Goal: Transaction & Acquisition: Obtain resource

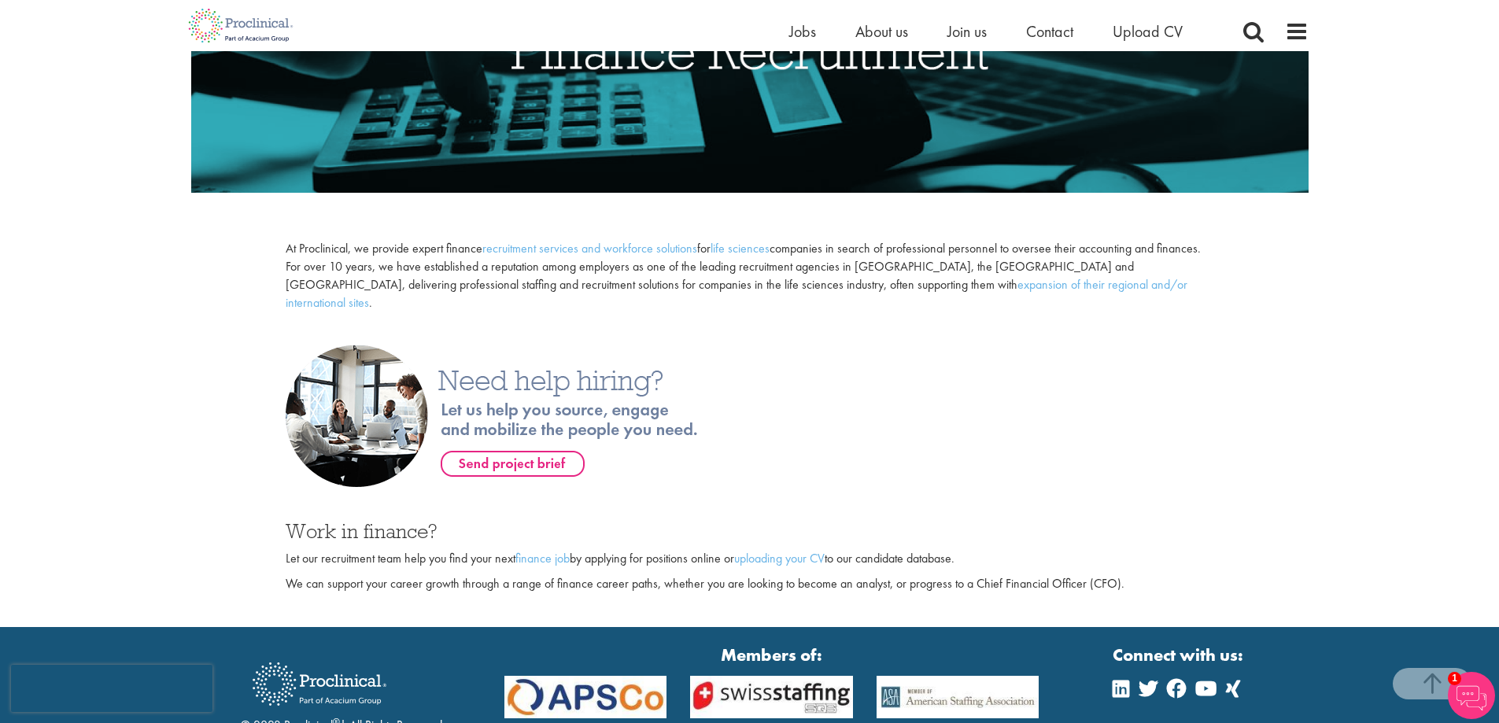
scroll to position [472, 0]
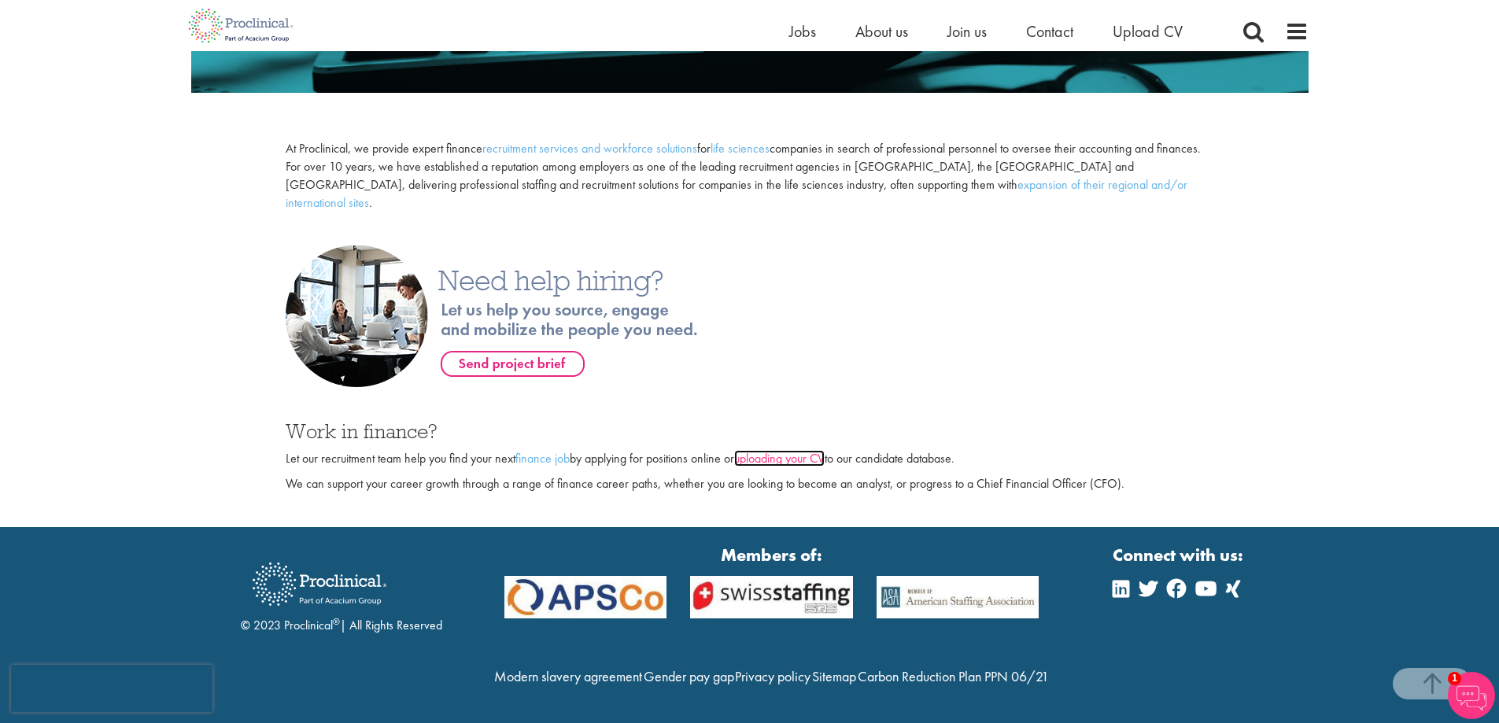
click at [788, 450] on link "uploading your CV" at bounding box center [779, 458] width 91 height 17
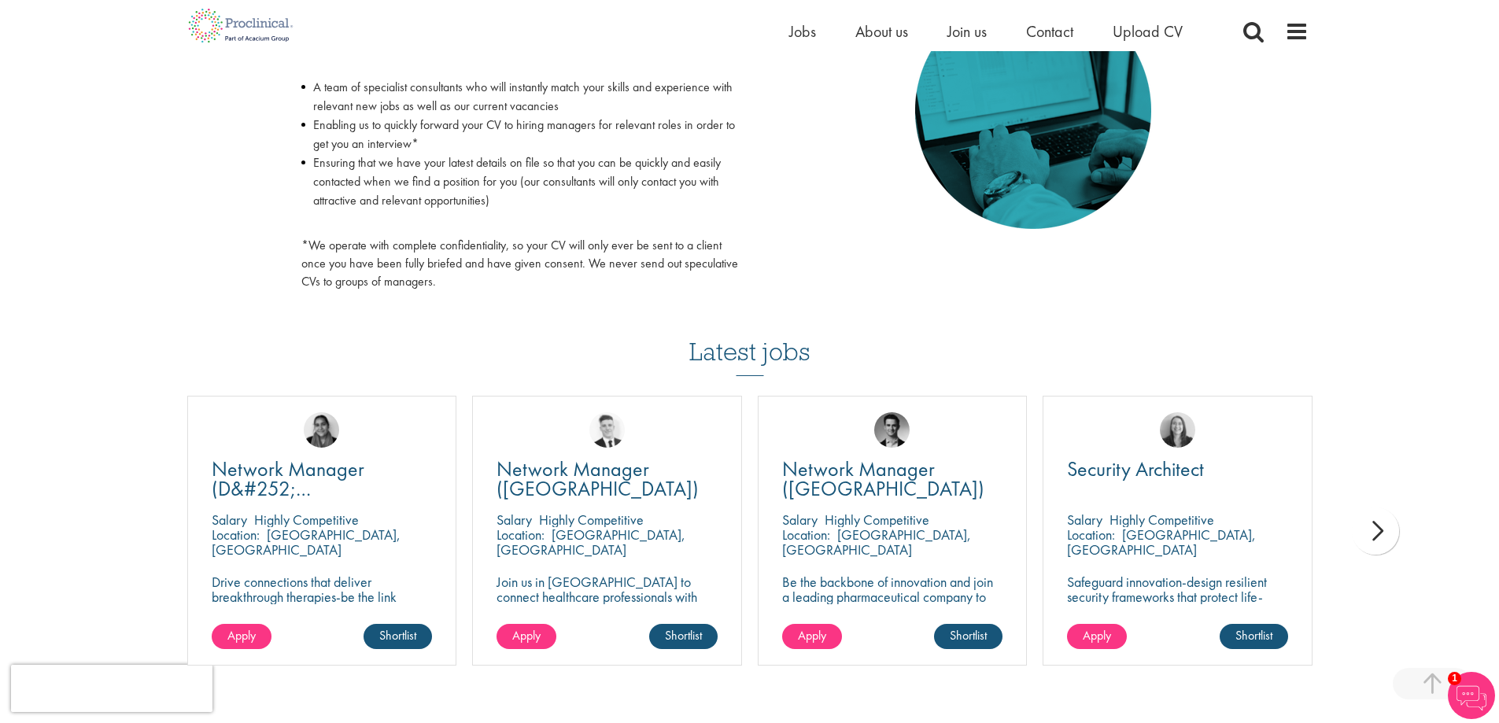
scroll to position [945, 0]
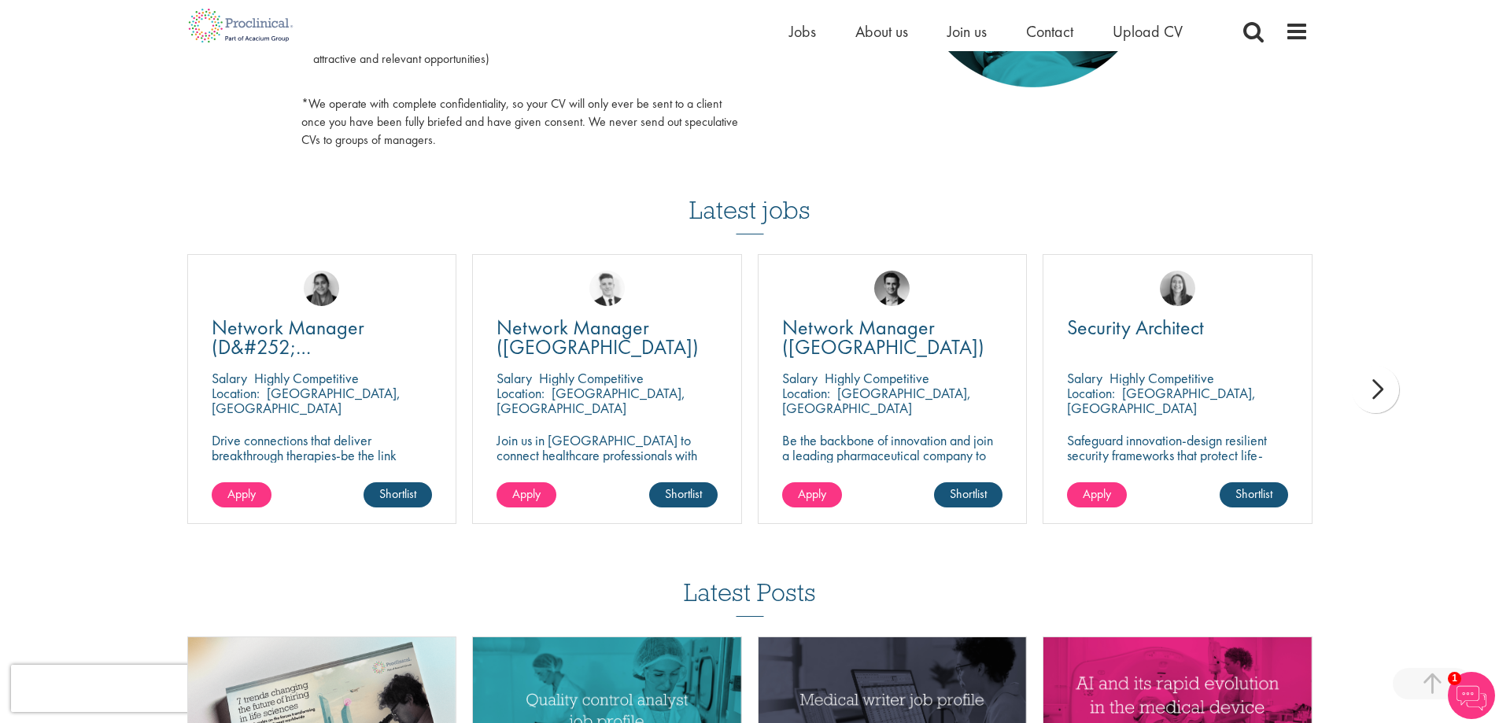
click at [1396, 384] on div "next" at bounding box center [1375, 389] width 47 height 47
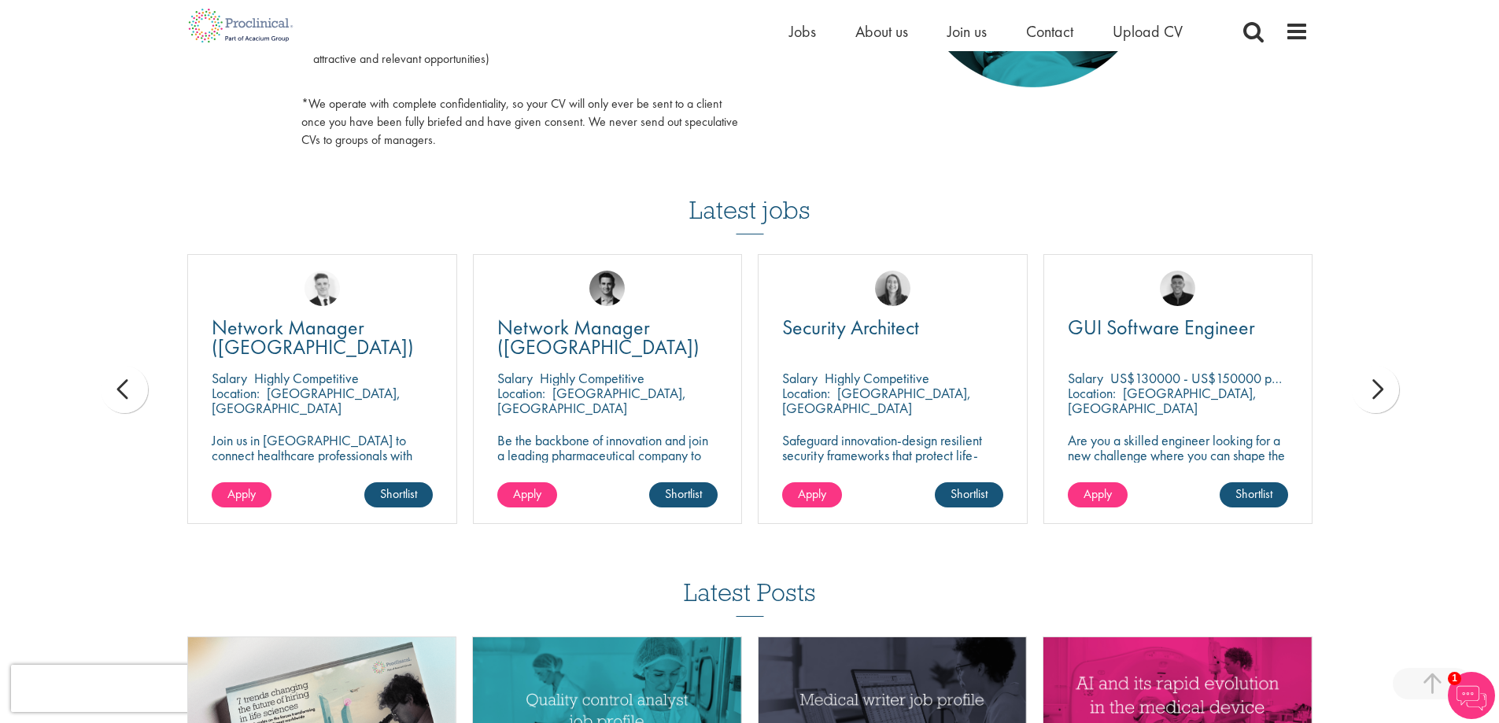
click at [1376, 388] on div "next" at bounding box center [1375, 389] width 47 height 47
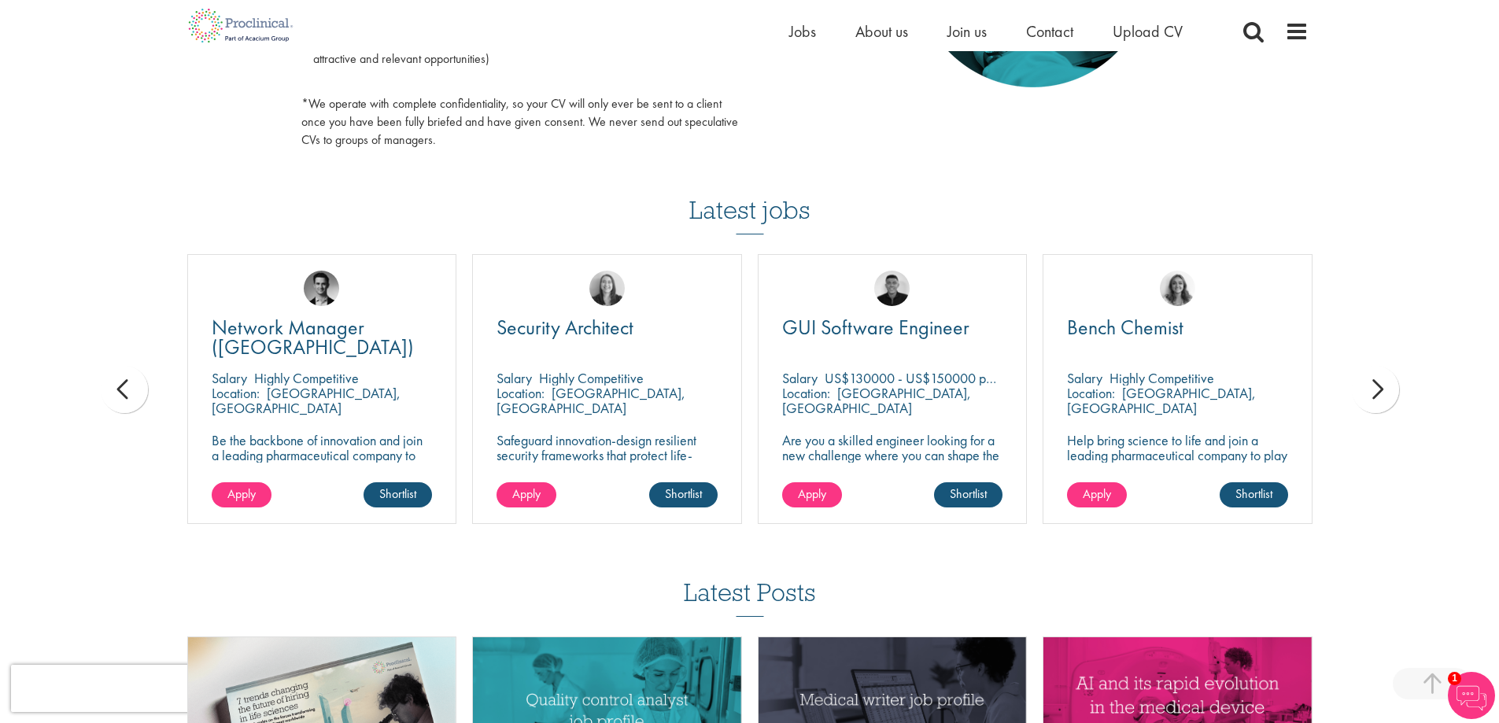
click at [1376, 388] on div "next" at bounding box center [1375, 389] width 47 height 47
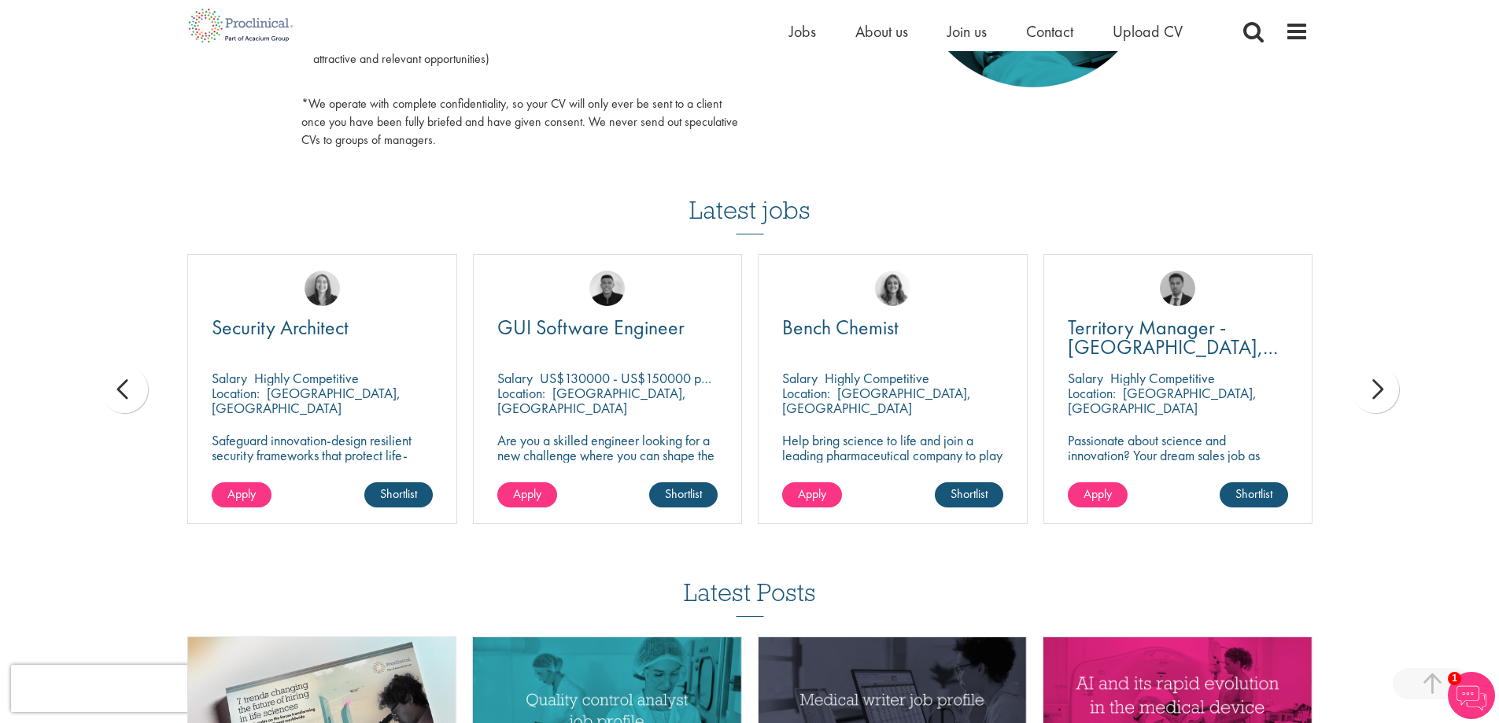
click at [1376, 388] on div "next" at bounding box center [1375, 389] width 47 height 47
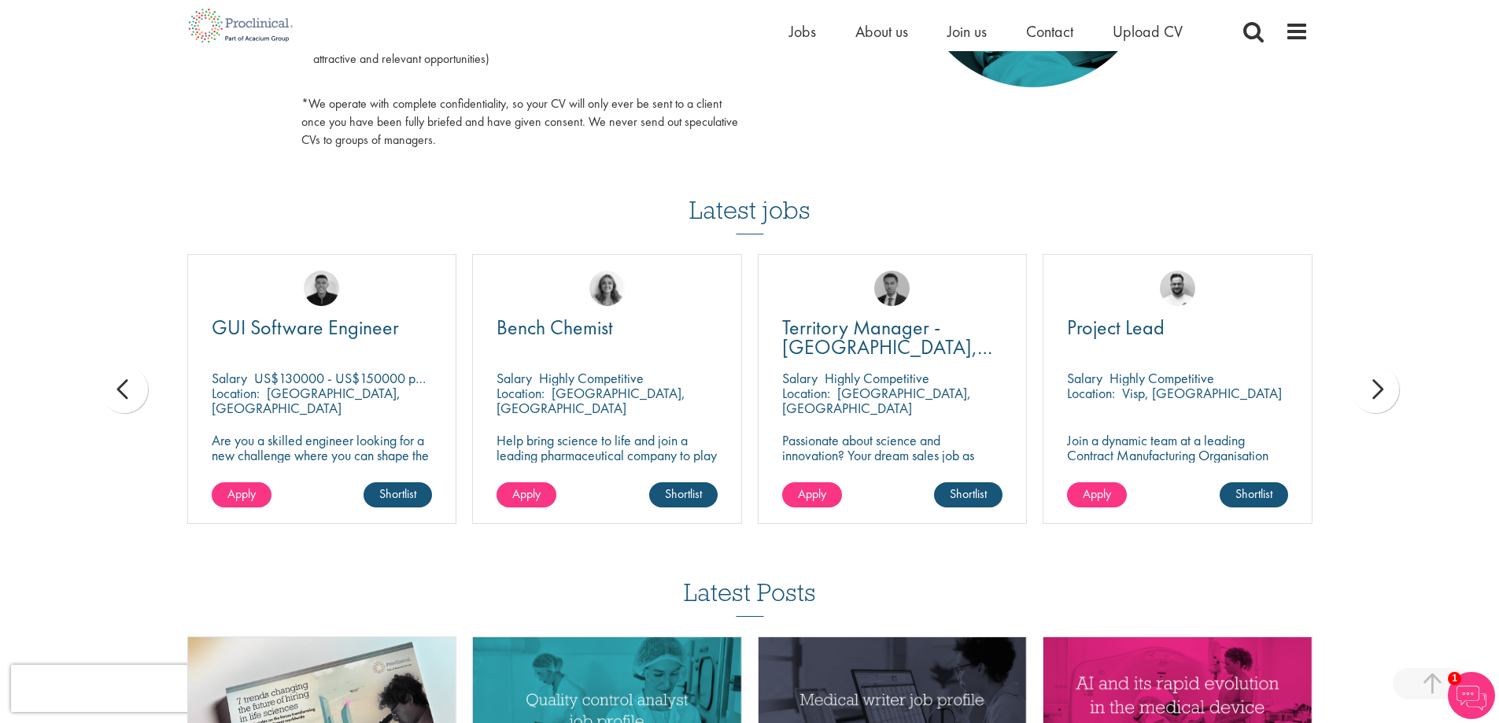
click at [604, 412] on div "Location: Collegeville, USA" at bounding box center [607, 401] width 221 height 31
click at [572, 335] on span "Bench Chemist" at bounding box center [555, 327] width 116 height 27
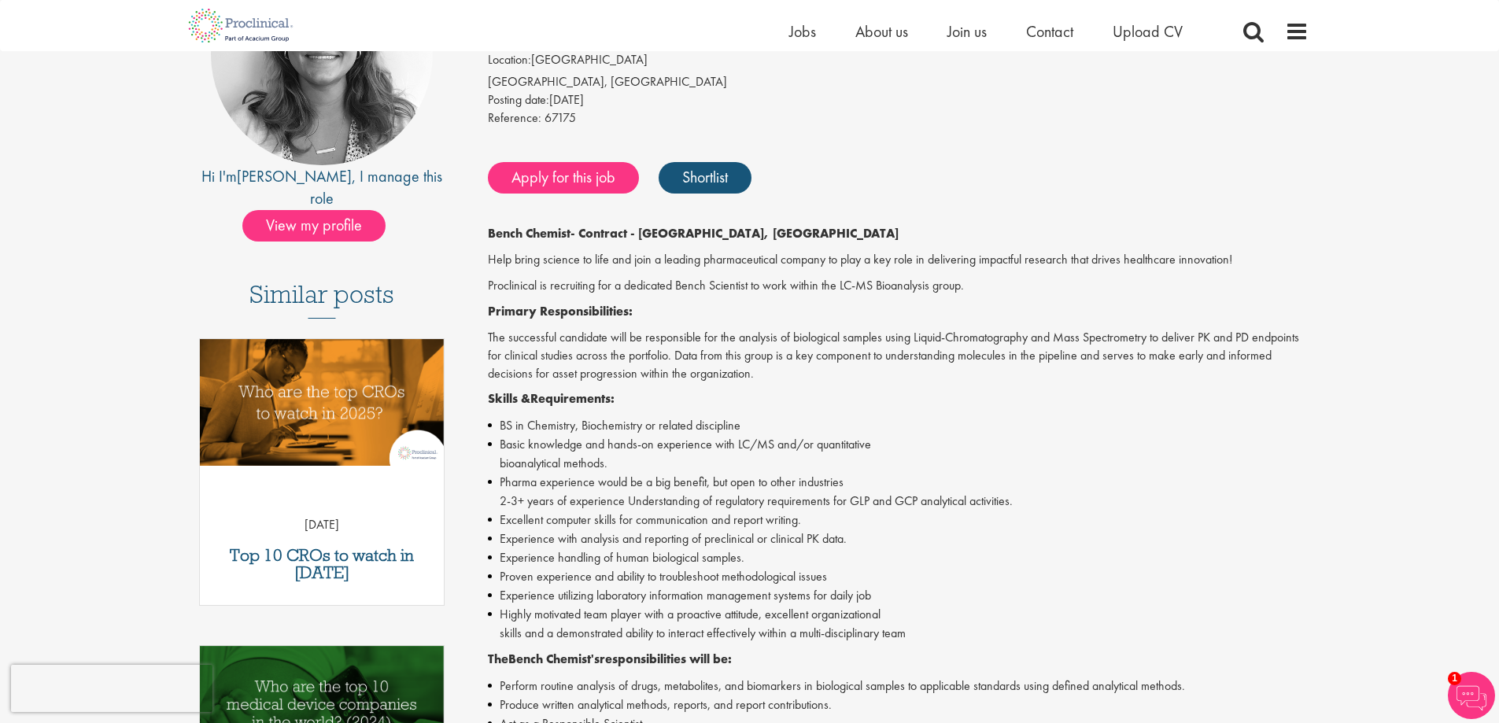
scroll to position [630, 0]
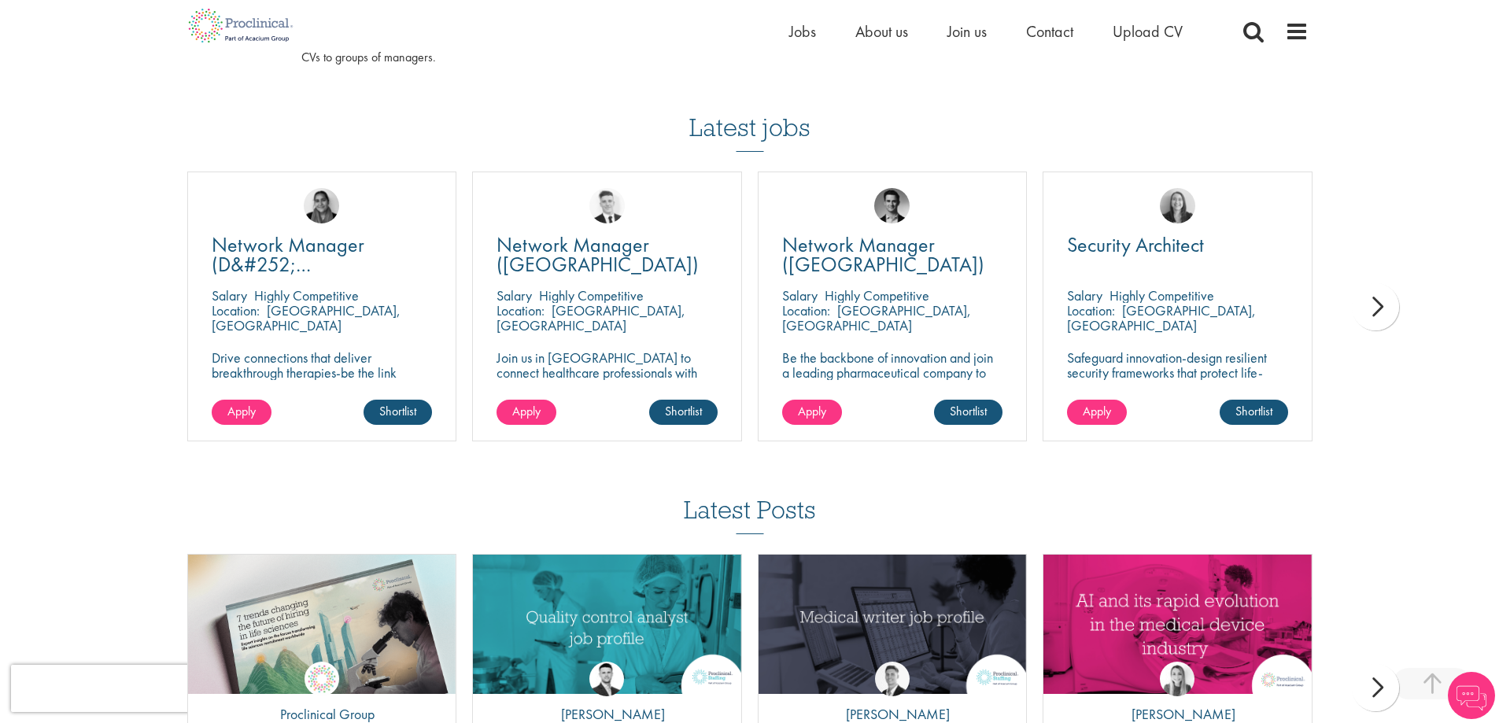
scroll to position [944, 0]
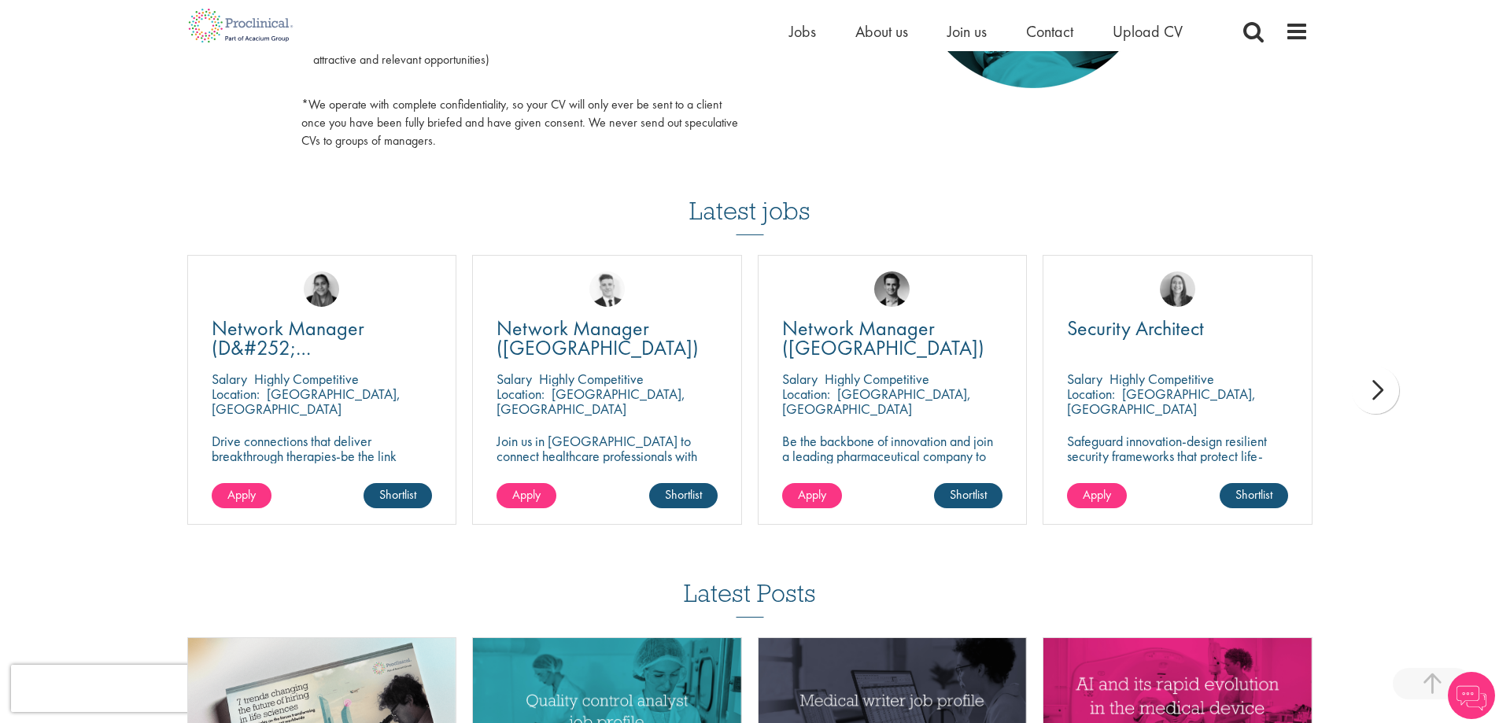
click at [1386, 387] on div "next" at bounding box center [1375, 390] width 47 height 47
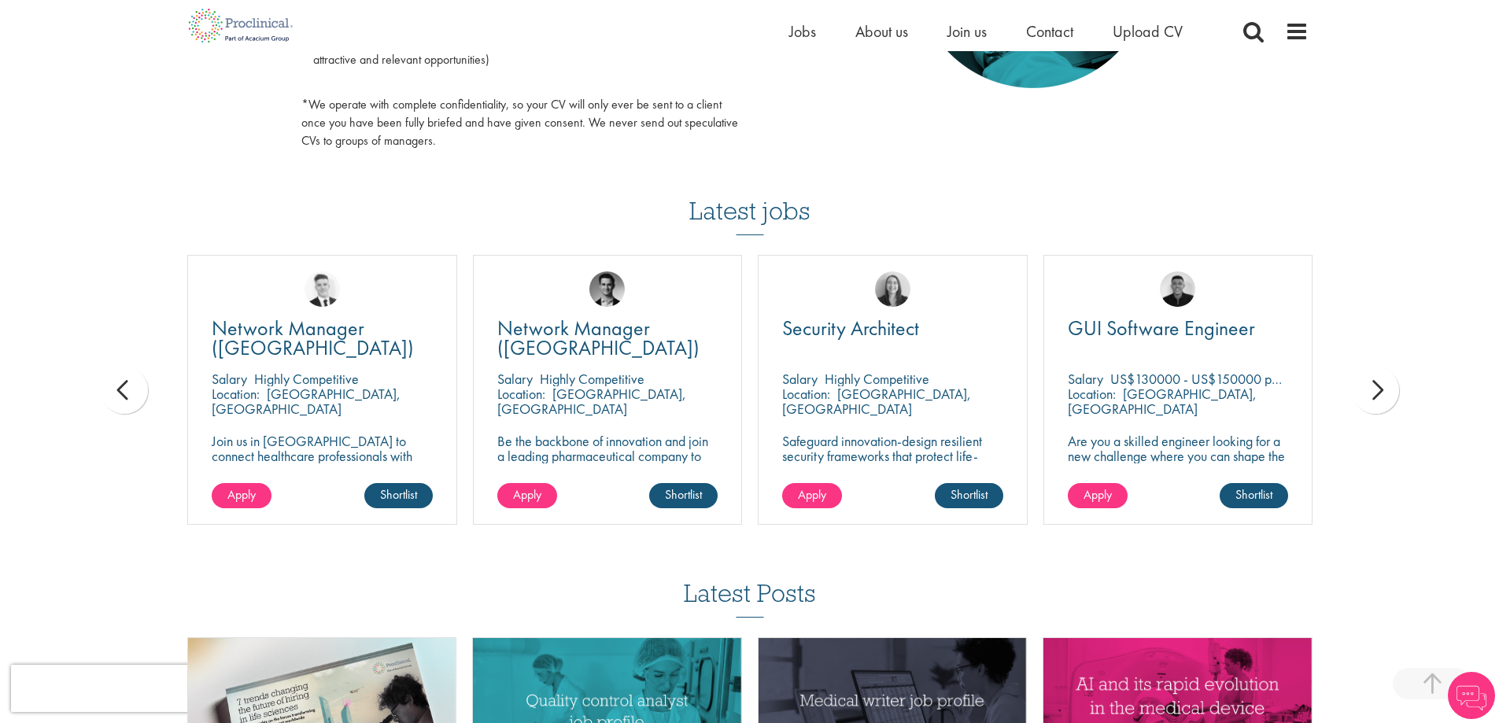
click at [1386, 387] on div "next" at bounding box center [1375, 390] width 47 height 47
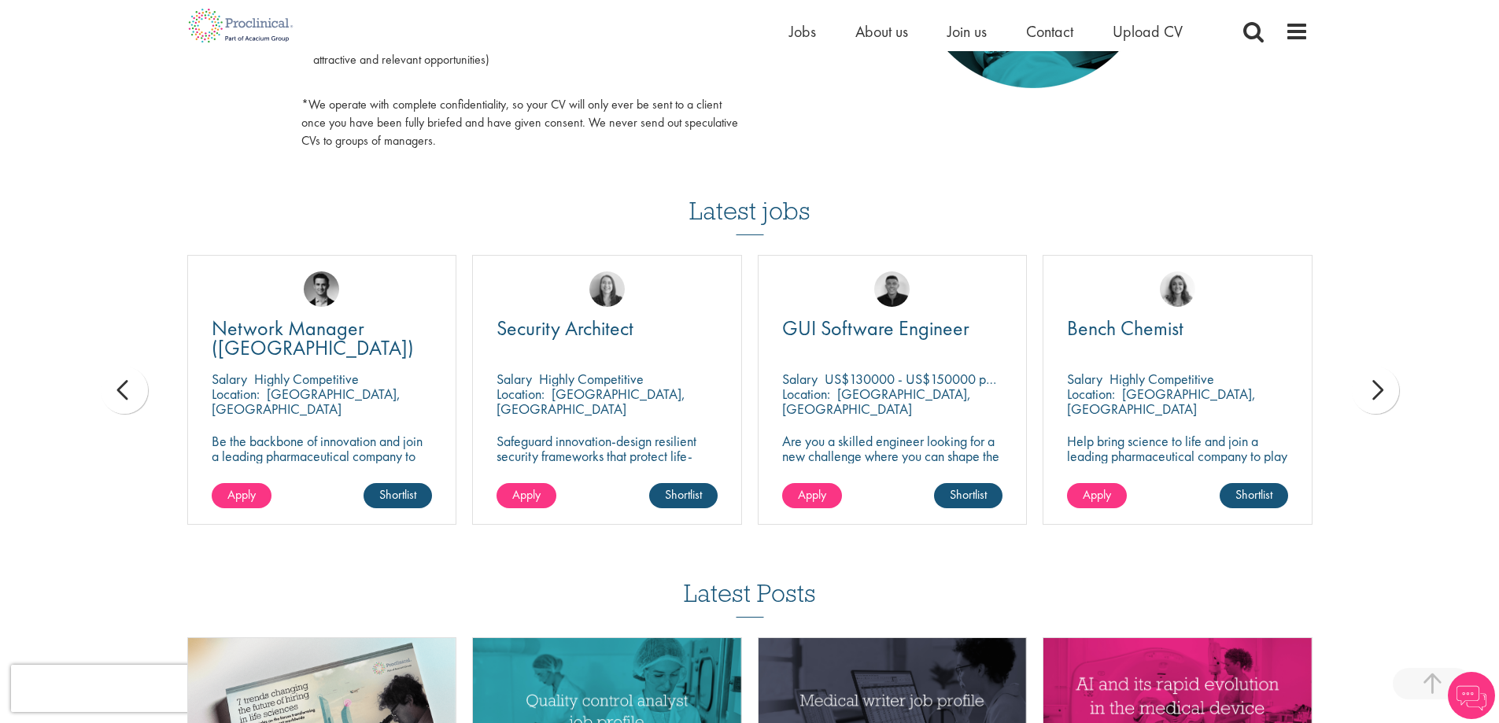
click at [1386, 387] on div "next" at bounding box center [1375, 390] width 47 height 47
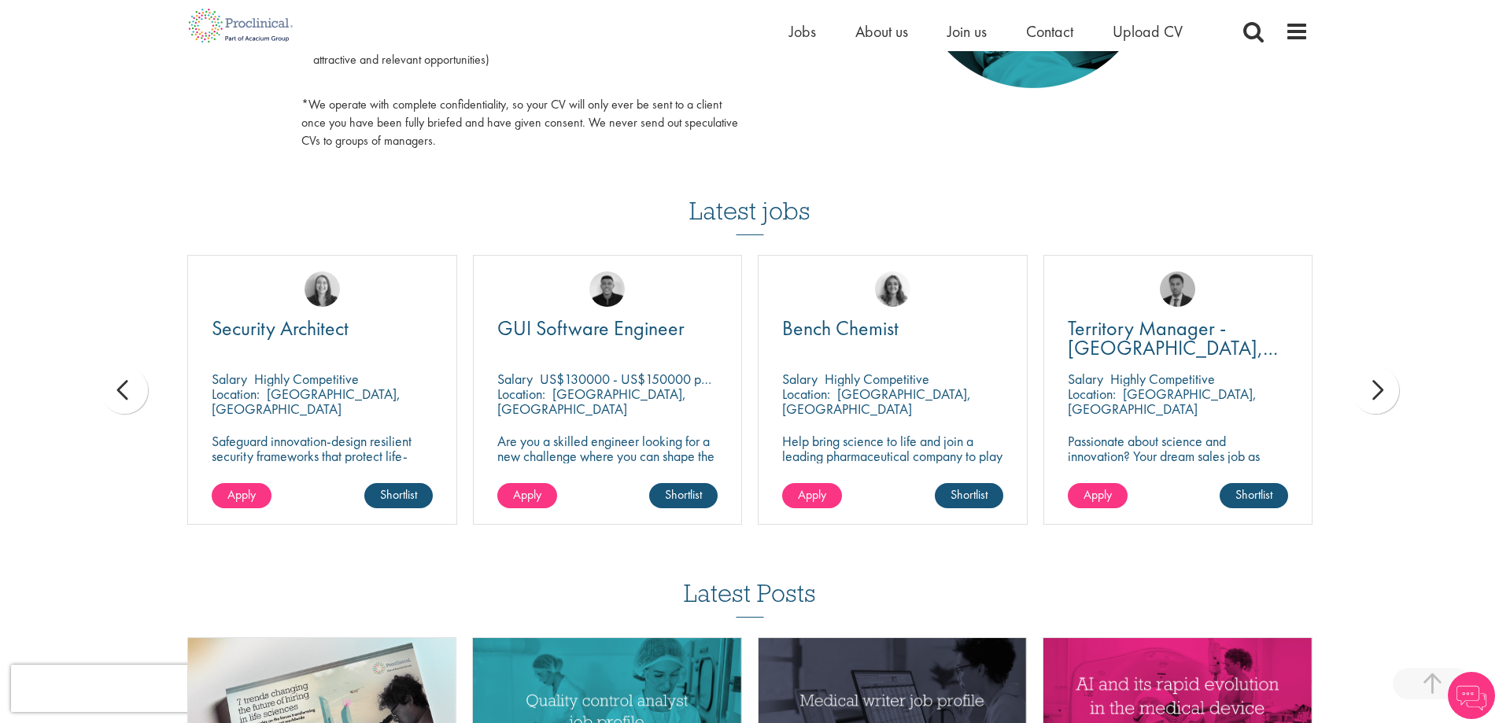
click at [1386, 387] on div "next" at bounding box center [1375, 390] width 47 height 47
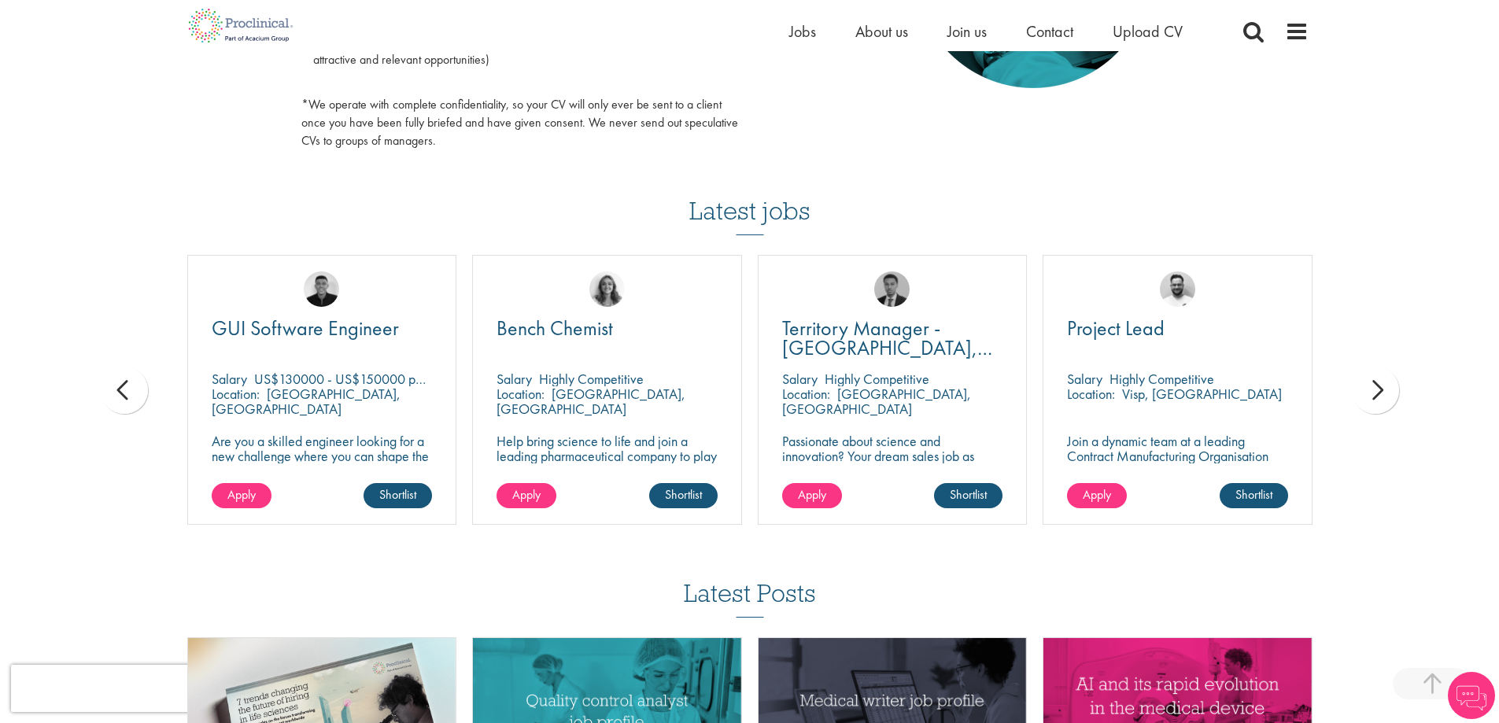
click at [1386, 387] on div "next" at bounding box center [1375, 390] width 47 height 47
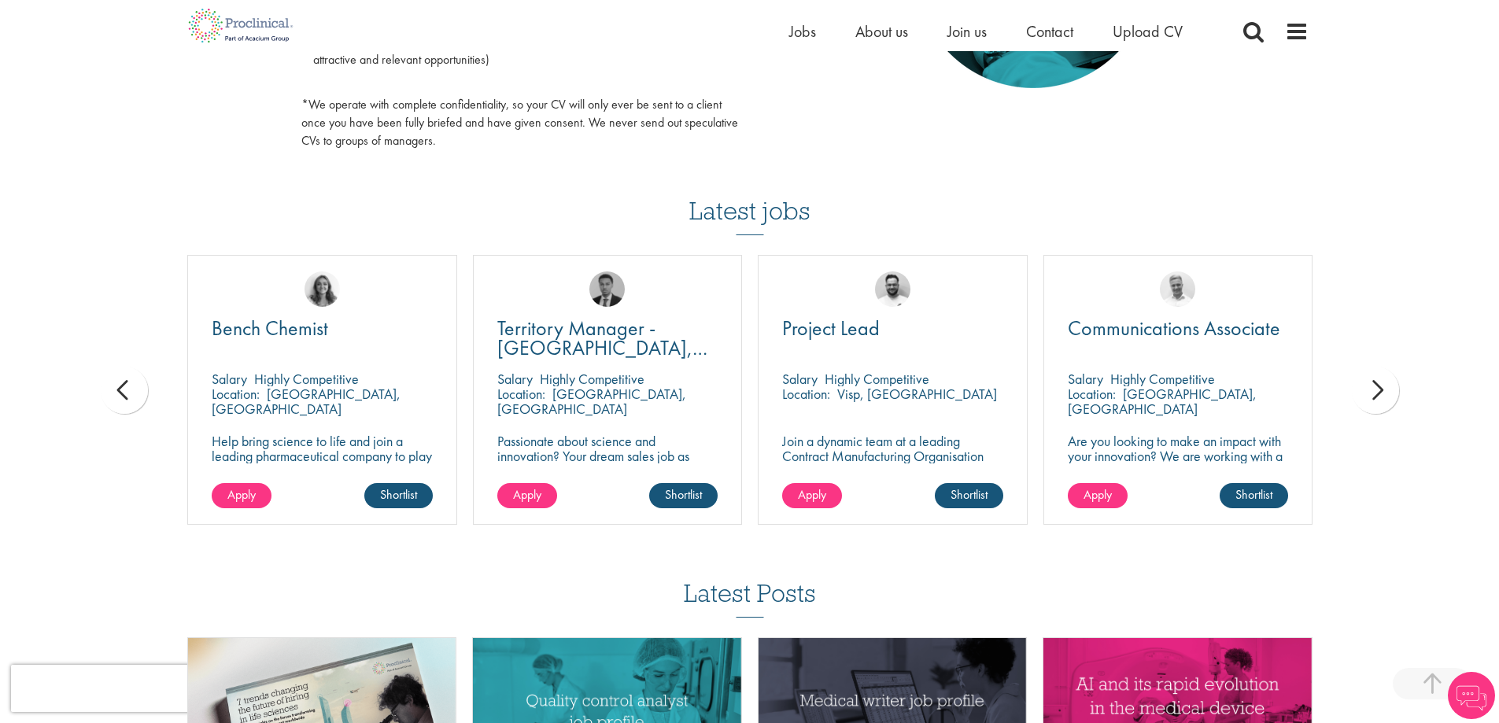
click at [1386, 387] on div "next" at bounding box center [1375, 390] width 47 height 47
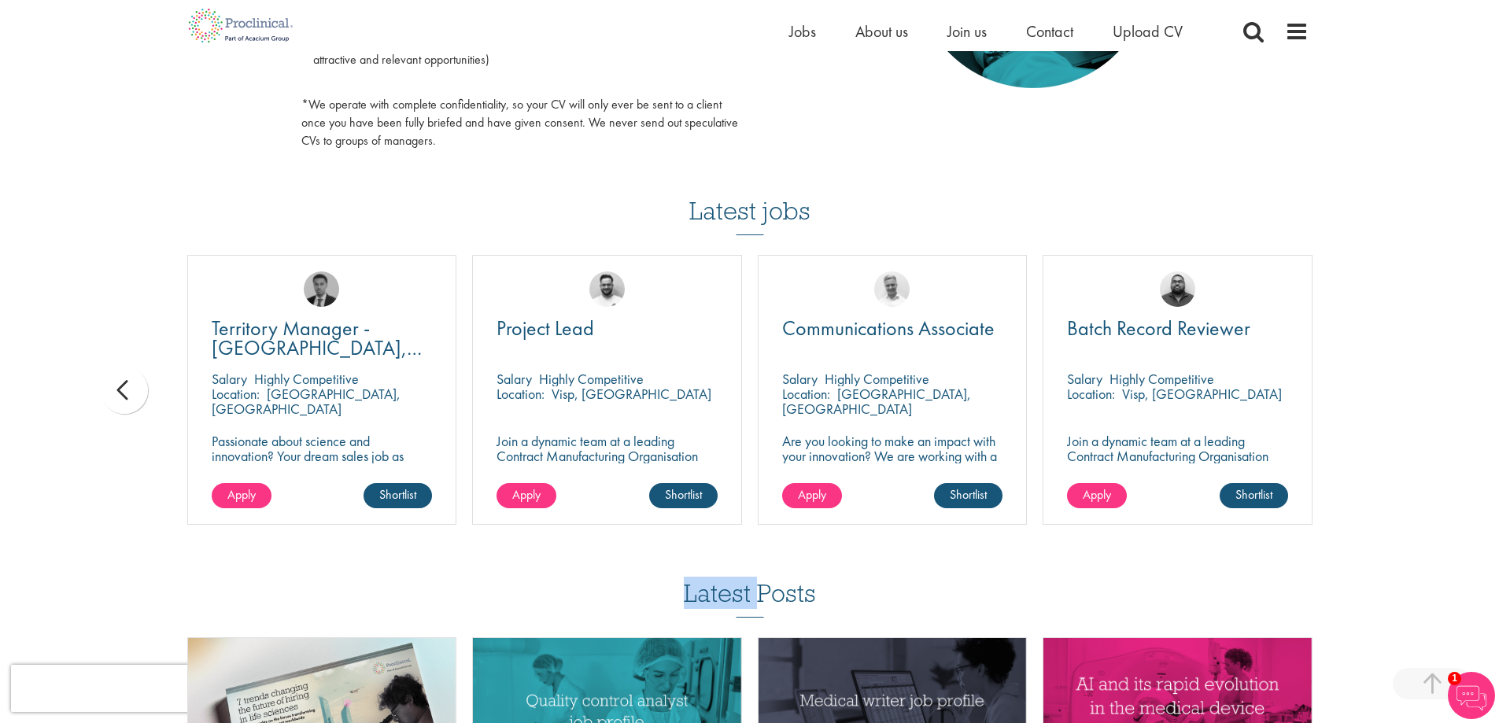
click at [1386, 387] on div "You are here: Home > Upload CV Upload CV Start getting matched with new jobs as…" at bounding box center [749, 12] width 1499 height 1912
click at [887, 329] on span "Communications Associate" at bounding box center [888, 328] width 213 height 27
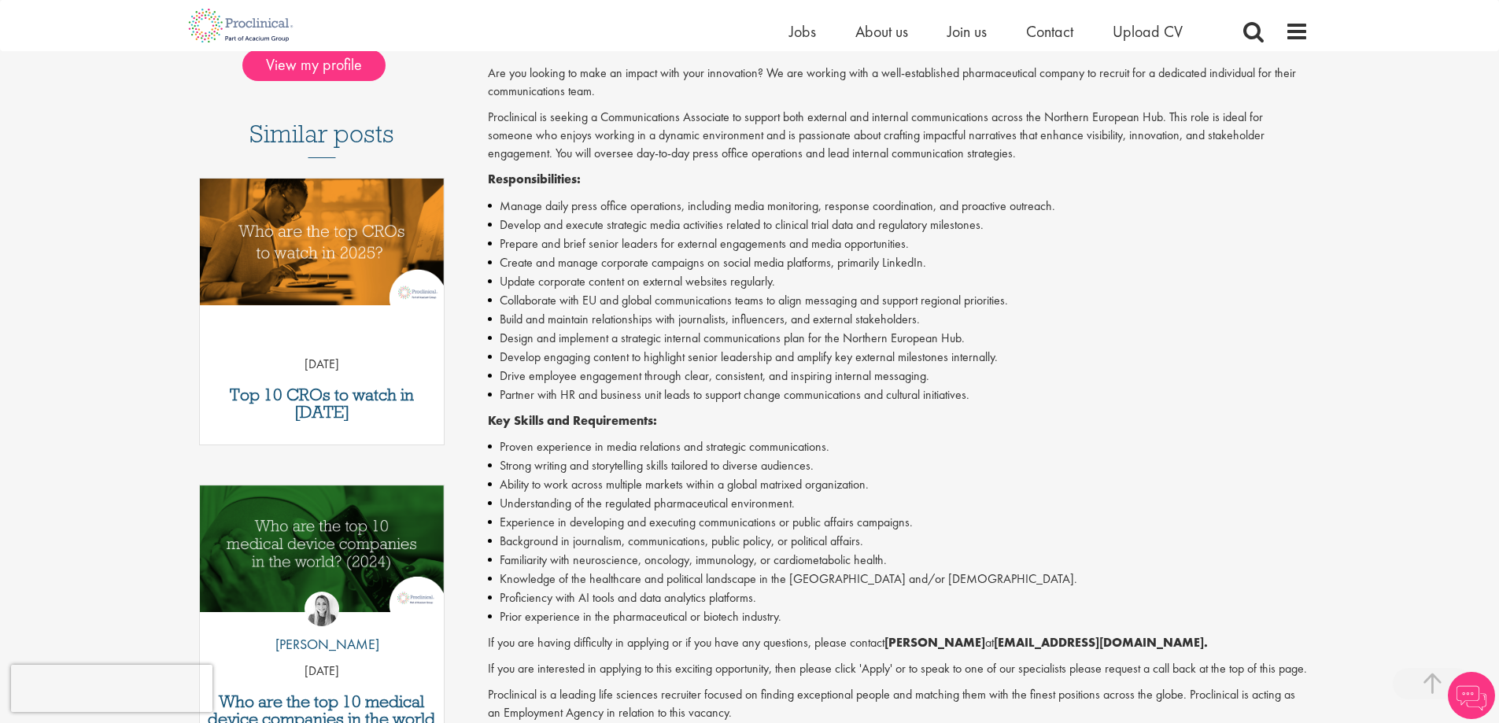
scroll to position [236, 0]
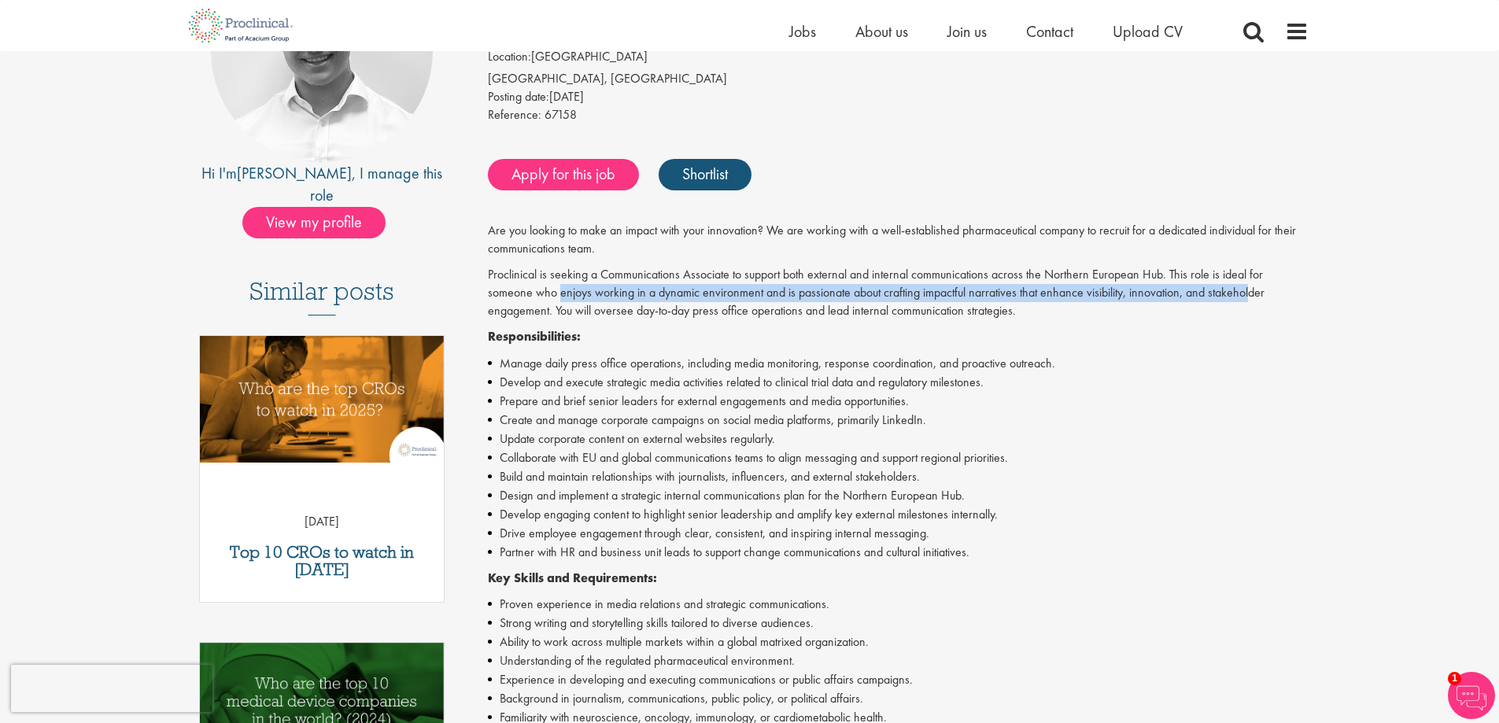
drag, startPoint x: 703, startPoint y: 294, endPoint x: 1016, endPoint y: 312, distance: 313.8
click at [1233, 298] on p "Proclinical is seeking a Communications Associate to support both external and …" at bounding box center [898, 293] width 821 height 54
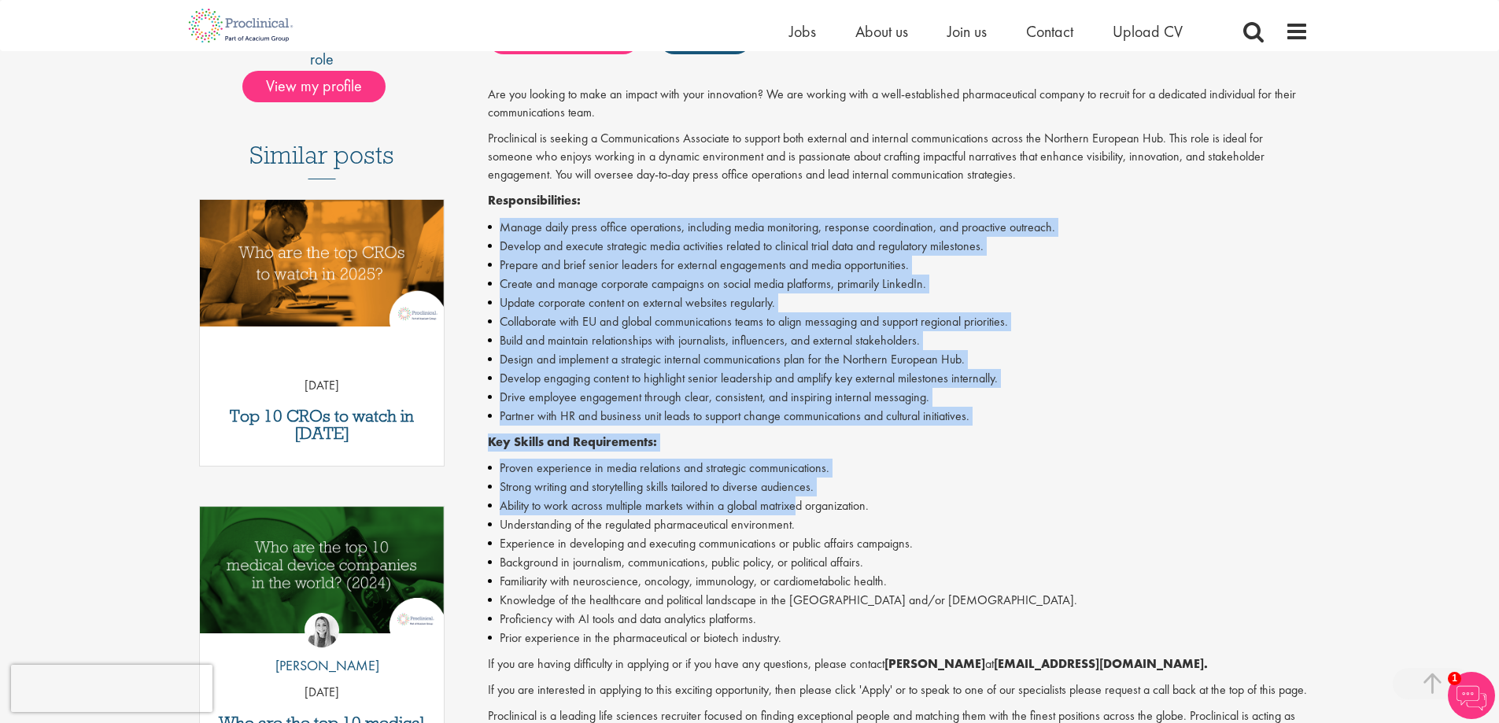
scroll to position [394, 0]
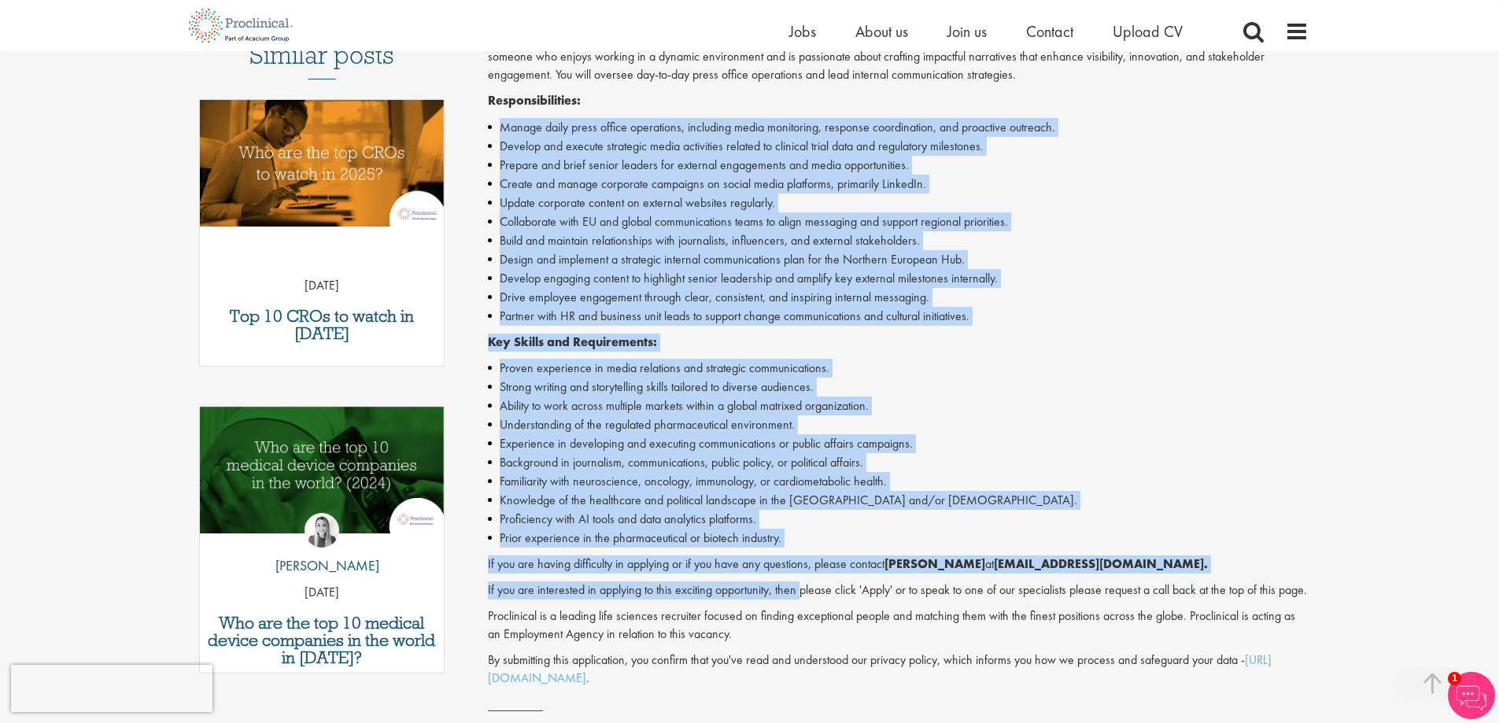
drag, startPoint x: 601, startPoint y: 372, endPoint x: 803, endPoint y: 580, distance: 289.4
click at [803, 580] on div "Are you looking to make an impact with your innovation? We are working with a w…" at bounding box center [898, 336] width 821 height 701
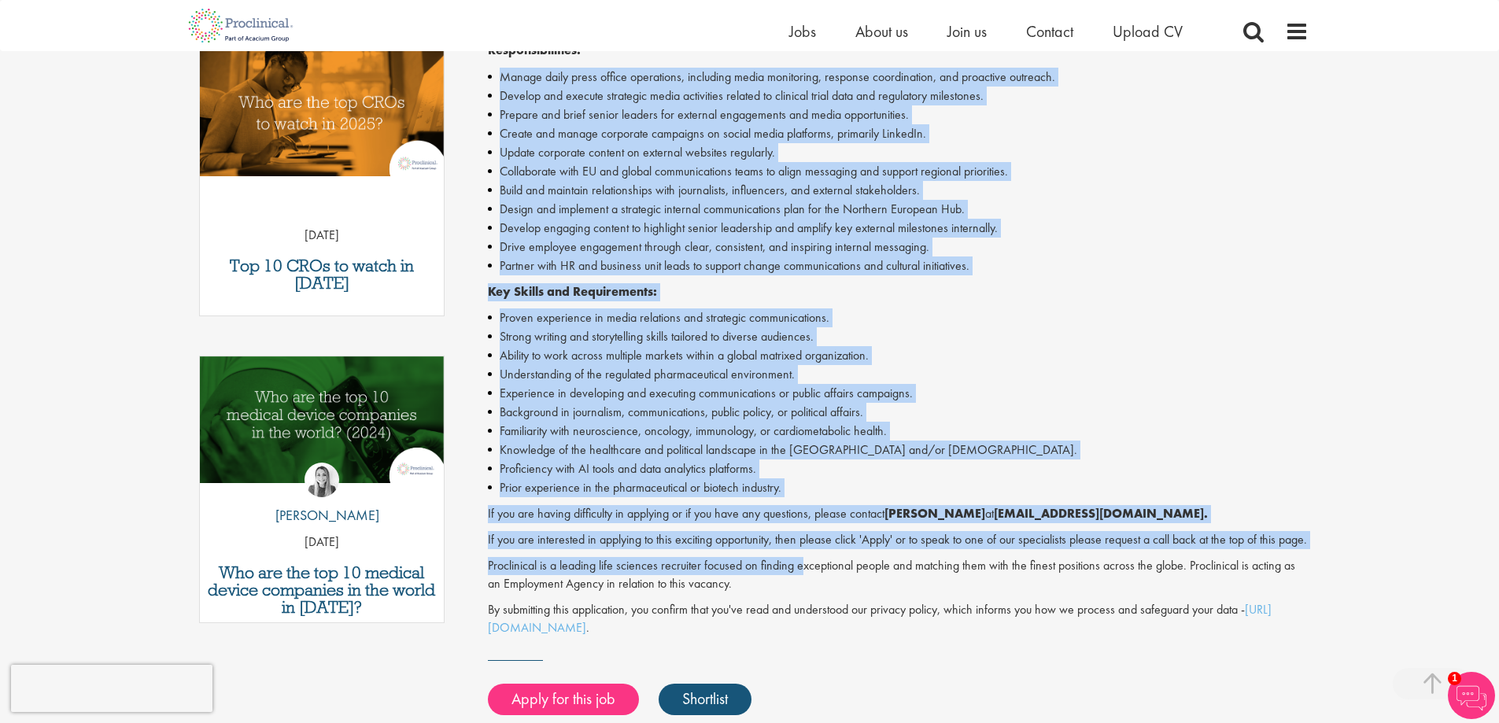
scroll to position [551, 0]
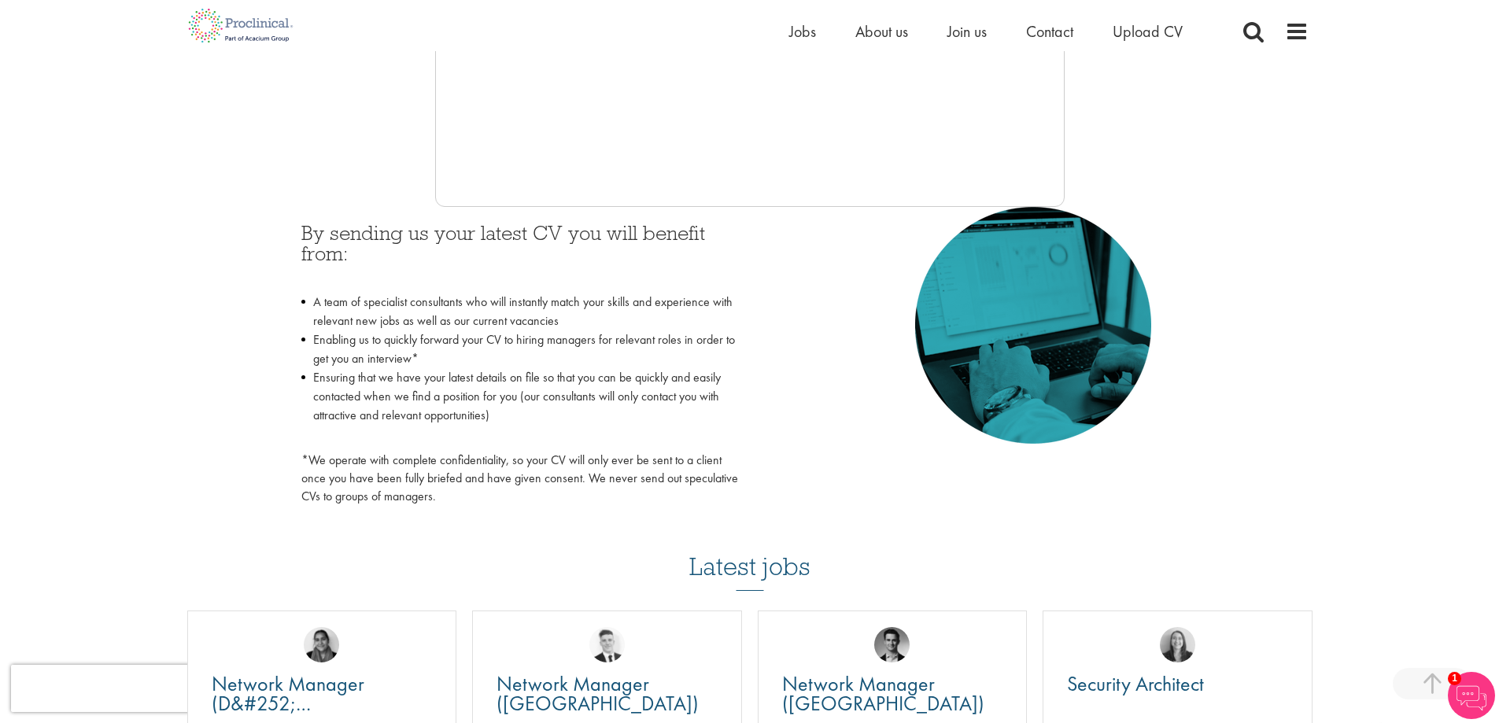
scroll to position [335, 0]
